Goal: Navigation & Orientation: Find specific page/section

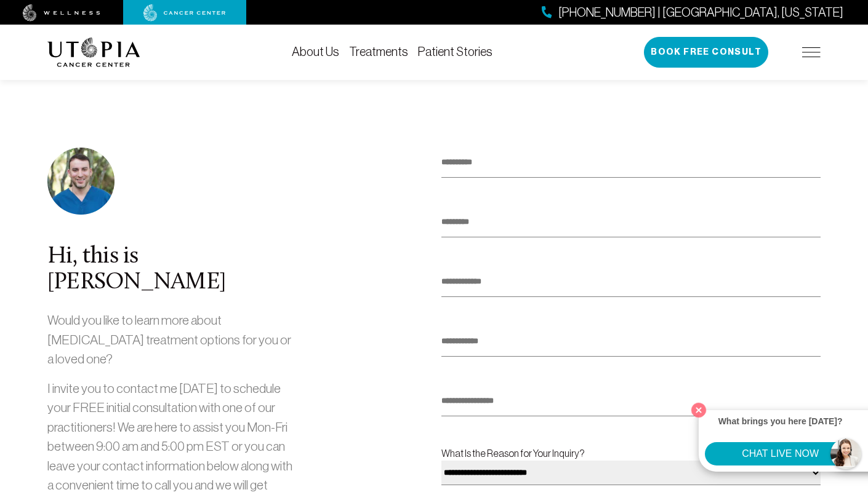
click at [94, 56] on img at bounding box center [93, 53] width 93 height 30
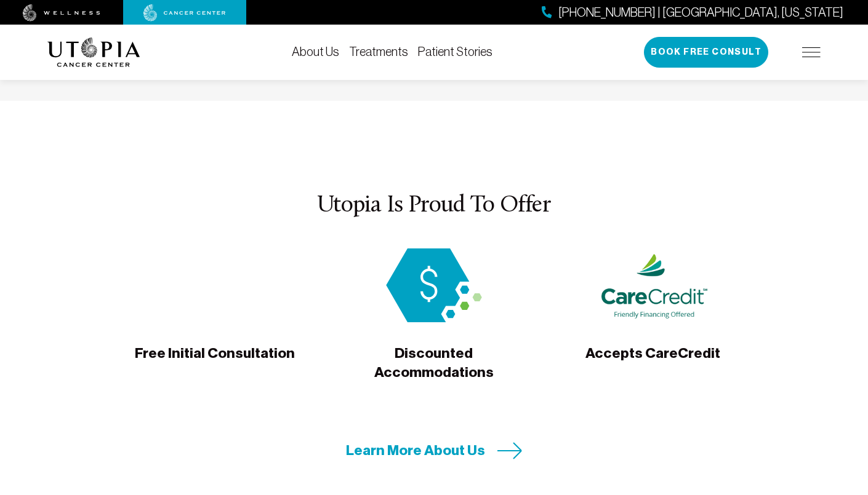
scroll to position [4191, 0]
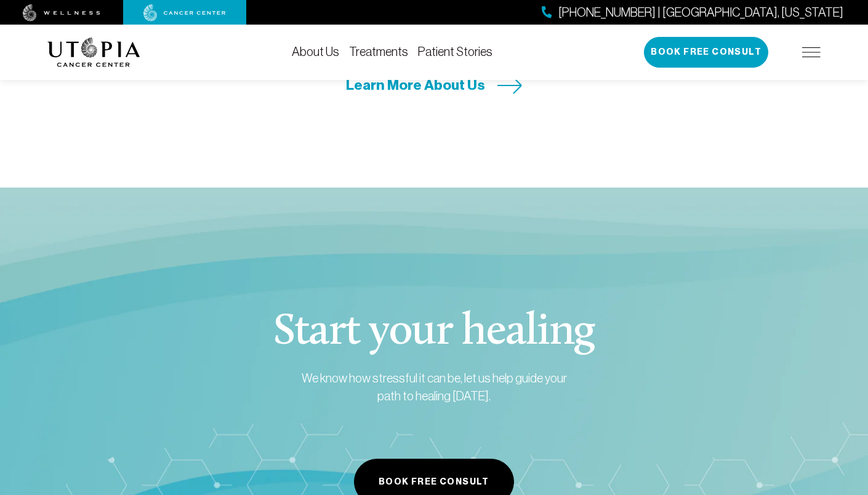
click at [387, 50] on link "Treatments" at bounding box center [378, 52] width 59 height 14
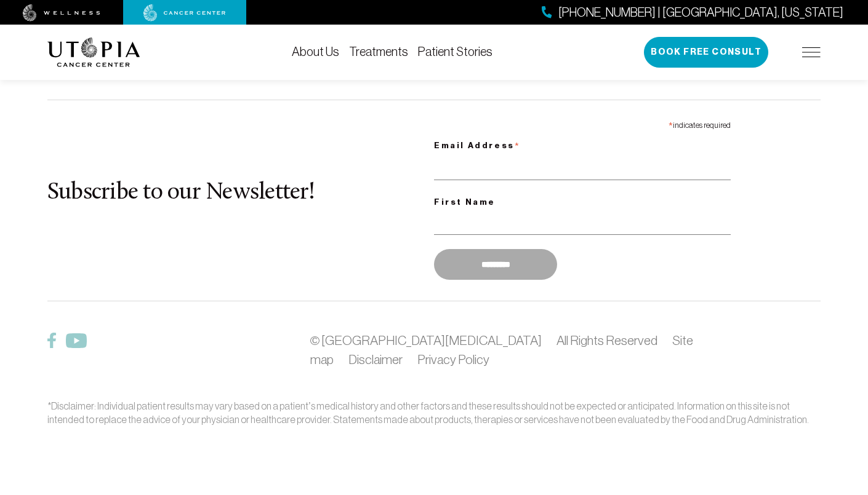
scroll to position [3691, 0]
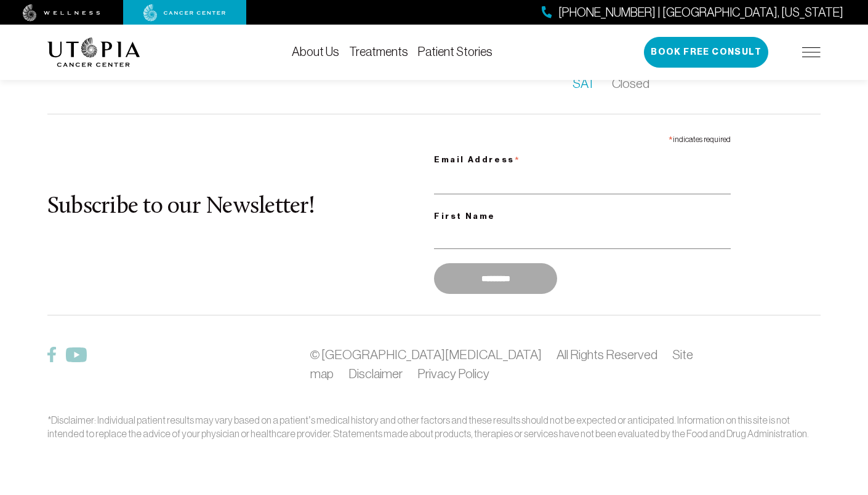
click at [387, 48] on link "Treatments" at bounding box center [378, 52] width 59 height 14
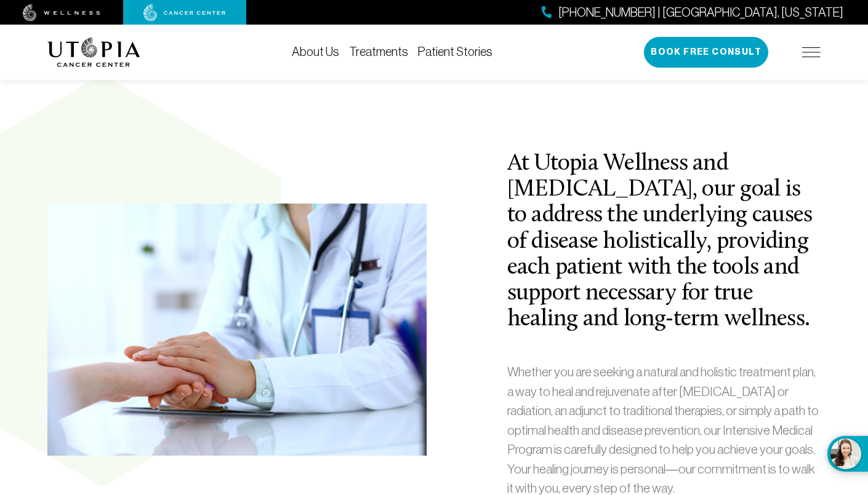
scroll to position [0, 0]
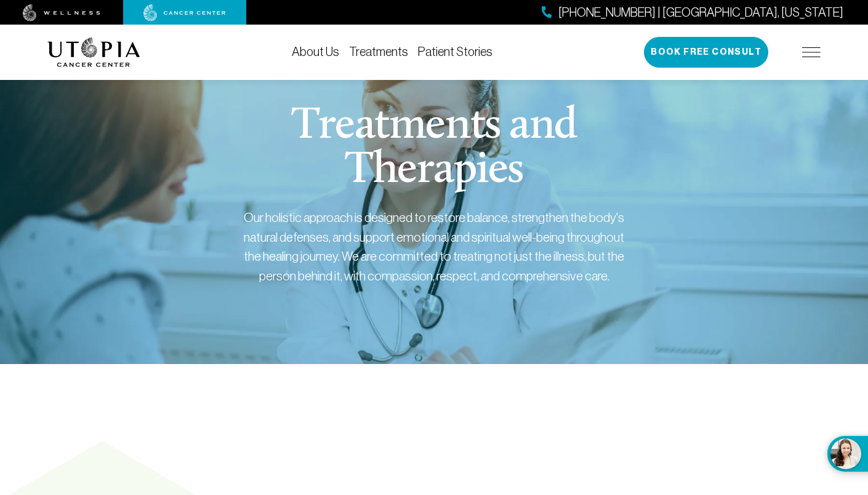
click at [803, 57] on img at bounding box center [811, 52] width 18 height 10
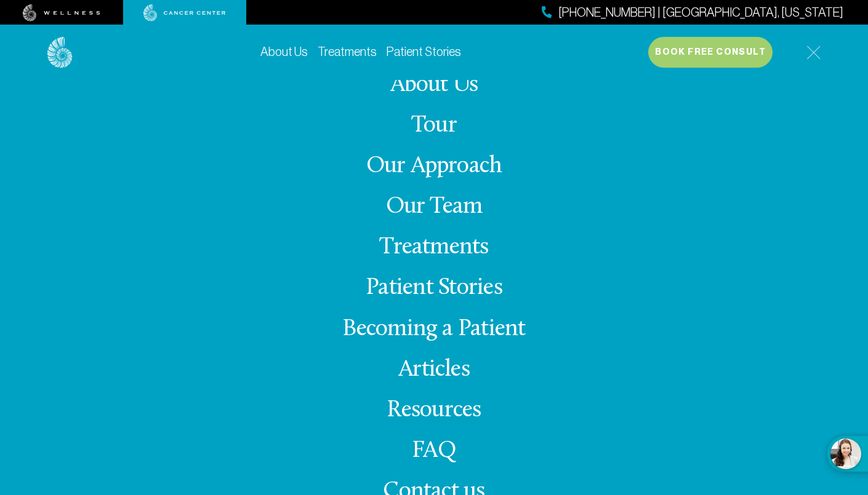
scroll to position [16, 0]
click at [462, 247] on link "Treatments" at bounding box center [433, 248] width 109 height 24
click at [465, 230] on ul "About Us Tour Our Approach Our Team Treatments Patient Stories Becoming a Patie…" at bounding box center [433, 289] width 183 height 433
click at [457, 247] on link "Treatments" at bounding box center [433, 248] width 109 height 24
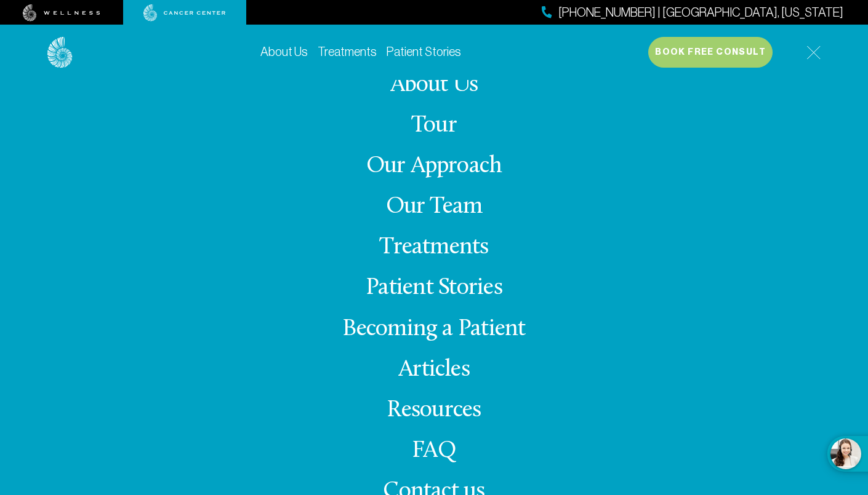
click at [822, 49] on div "About Us Treatments Patient Stories [PHONE_NUMBER] | [GEOGRAPHIC_DATA], [US_STA…" at bounding box center [434, 272] width 788 height 495
click at [808, 54] on img at bounding box center [813, 53] width 14 height 14
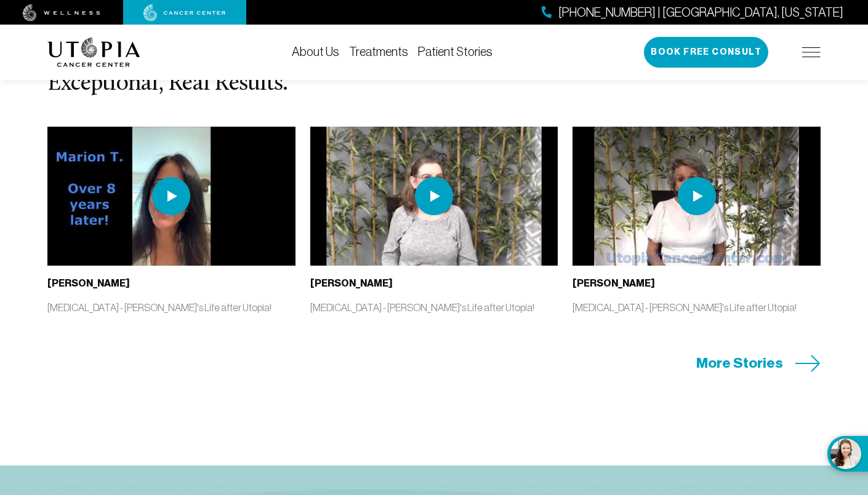
scroll to position [2504, 0]
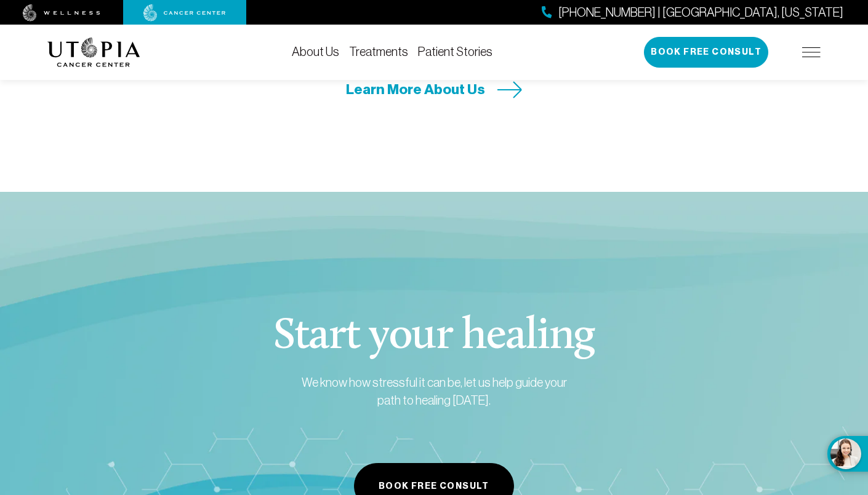
scroll to position [4191, 0]
